Goal: Information Seeking & Learning: Learn about a topic

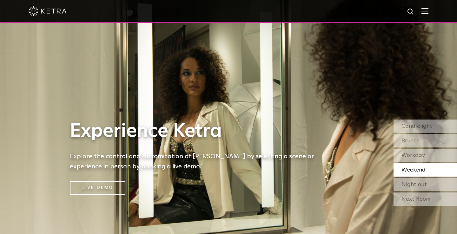
click at [410, 12] on img at bounding box center [411, 12] width 8 height 8
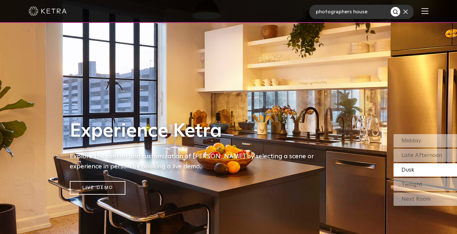
type input "photographers house"
click at [395, 12] on button "Search" at bounding box center [396, 12] width 10 height 10
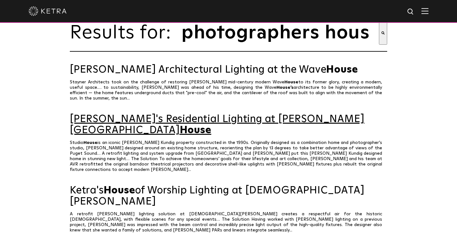
scroll to position [23, 0]
click at [244, 118] on link "Ketra's Residential Lighting at Olson Kundig's Studio House" at bounding box center [228, 125] width 317 height 22
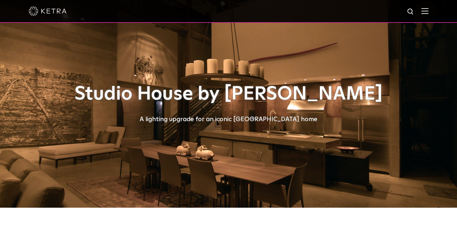
click at [232, 119] on div "A lighting upgrade for an iconic Seattle home" at bounding box center [228, 119] width 317 height 10
click at [267, 104] on h1 "Studio House by Olson Kundig" at bounding box center [228, 94] width 317 height 21
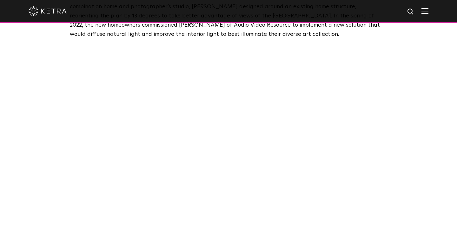
scroll to position [317, 0]
